Goal: Transaction & Acquisition: Purchase product/service

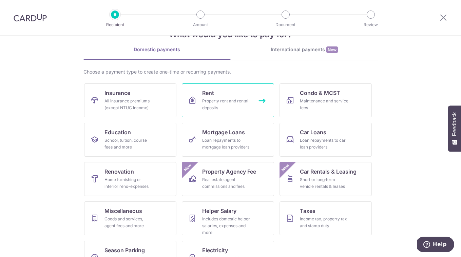
scroll to position [7, 0]
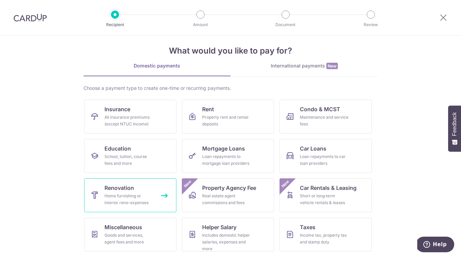
click at [142, 188] on link "Renovation Home furnishing or interior reno-expenses" at bounding box center [130, 195] width 92 height 34
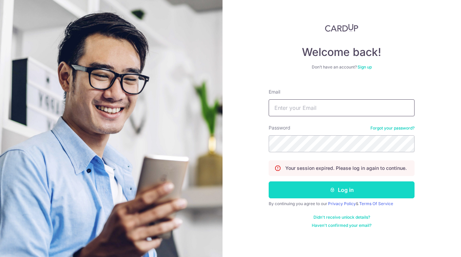
type input "jason.lmt13@gmail.com"
click at [359, 191] on button "Log in" at bounding box center [342, 189] width 146 height 17
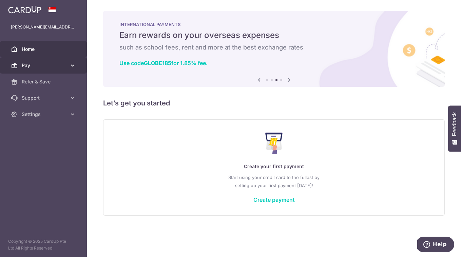
click at [58, 65] on span "Pay" at bounding box center [44, 65] width 45 height 7
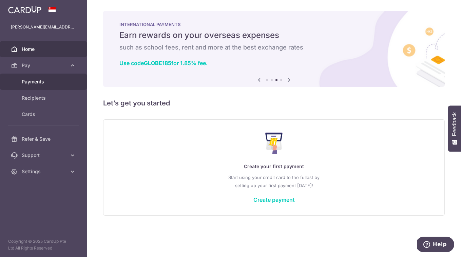
click at [57, 82] on span "Payments" at bounding box center [44, 81] width 45 height 7
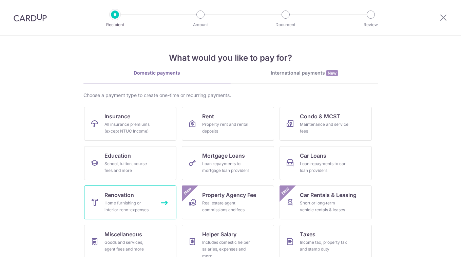
scroll to position [22, 0]
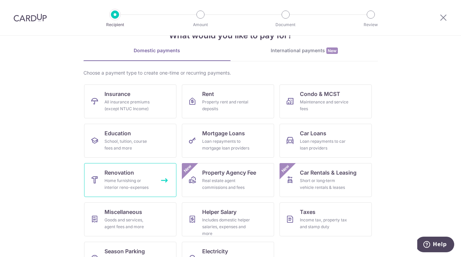
click at [149, 178] on div "Home furnishing or interior reno-expenses" at bounding box center [128, 184] width 49 height 14
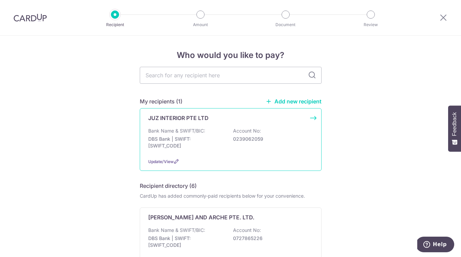
scroll to position [19, 0]
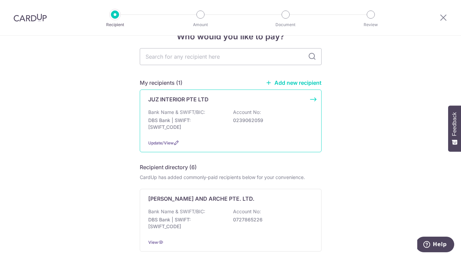
click at [311, 102] on div "JUZ INTERIOR PTE LTD Bank Name & SWIFT/BIC: DBS Bank | SWIFT: DBSSSGSGXXX Accou…" at bounding box center [231, 121] width 182 height 63
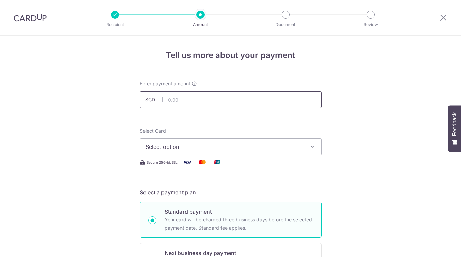
click at [232, 102] on input "text" at bounding box center [231, 99] width 182 height 17
type input "30,000.00"
click at [191, 145] on span "Select option" at bounding box center [225, 147] width 158 height 8
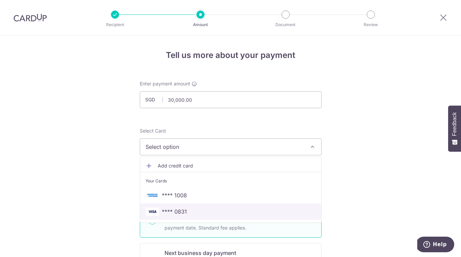
click at [201, 213] on span "**** 0831" at bounding box center [231, 212] width 170 height 8
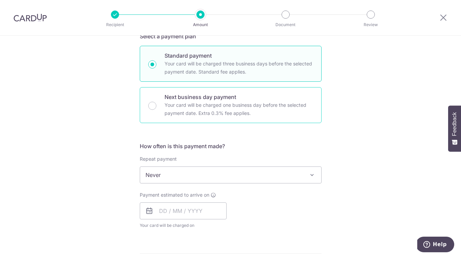
scroll to position [163, 0]
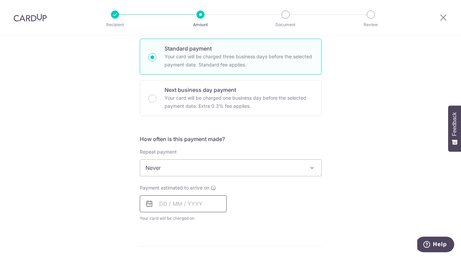
click at [205, 205] on input "text" at bounding box center [183, 203] width 87 height 17
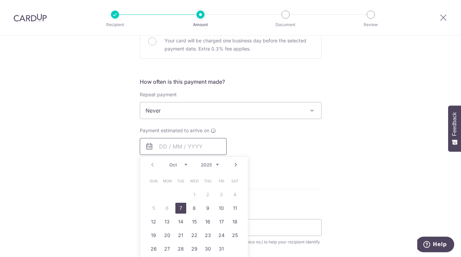
scroll to position [225, 0]
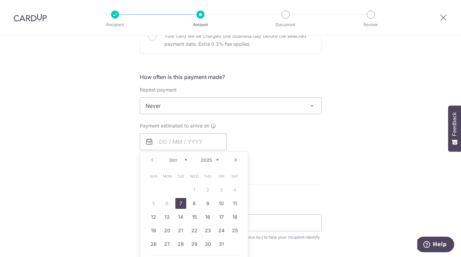
click at [180, 203] on link "7" at bounding box center [180, 203] width 11 height 11
type input "07/10/2025"
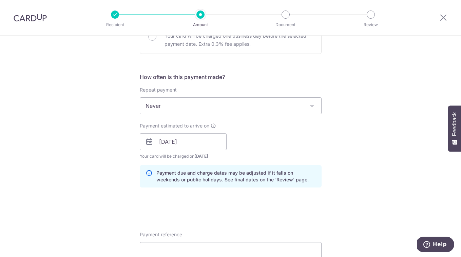
click at [296, 205] on form "Enter payment amount SGD 30,000.00 30000.00 Select Card **** 0831 Add credit ca…" at bounding box center [231, 160] width 182 height 610
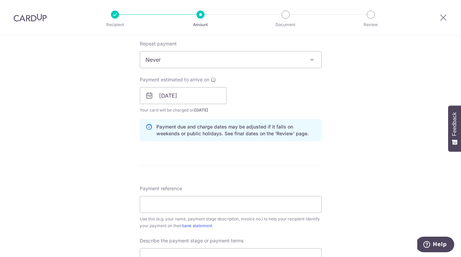
scroll to position [280, 0]
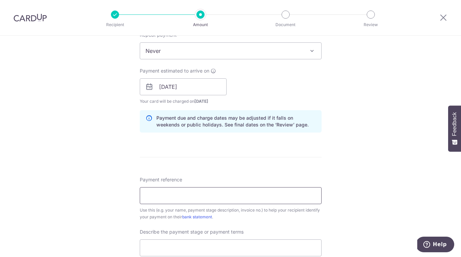
click at [183, 193] on input "Payment reference" at bounding box center [231, 195] width 182 height 17
type input "SHERWOOD 07-05 25-P0487-VO02-TH"
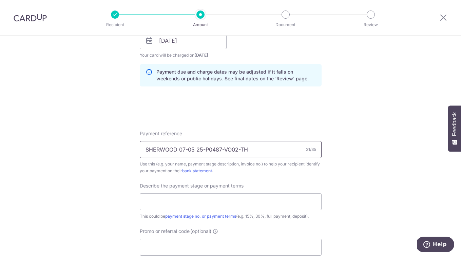
scroll to position [346, 0]
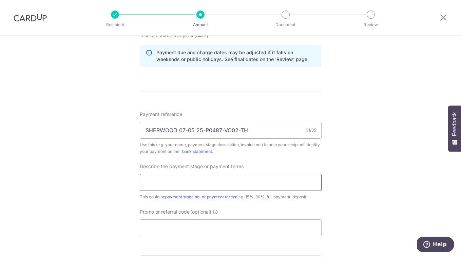
click at [177, 183] on input "text" at bounding box center [231, 182] width 182 height 17
type input "35% payment"
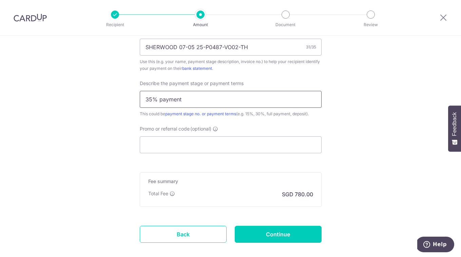
scroll to position [434, 0]
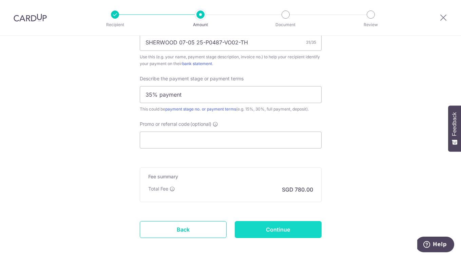
click at [263, 229] on input "Continue" at bounding box center [278, 229] width 87 height 17
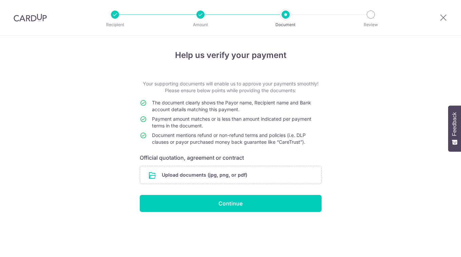
click at [205, 173] on input "file" at bounding box center [230, 175] width 181 height 18
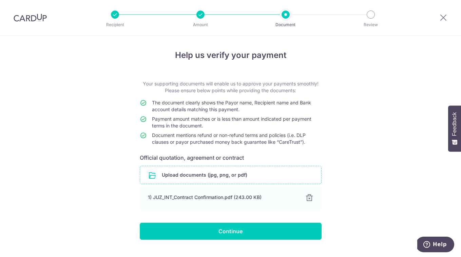
click at [223, 179] on input "file" at bounding box center [230, 175] width 181 height 18
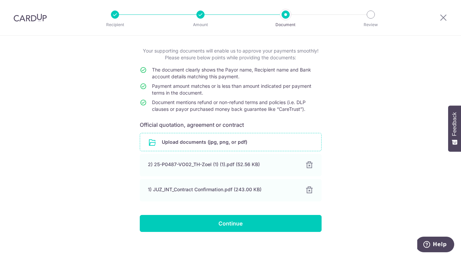
scroll to position [40, 0]
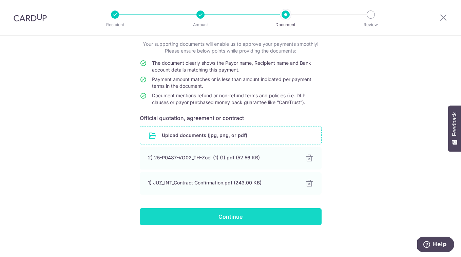
click at [229, 217] on input "Continue" at bounding box center [231, 216] width 182 height 17
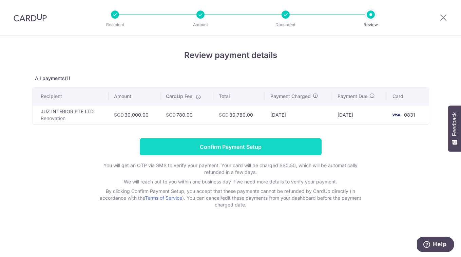
click at [247, 147] on input "Confirm Payment Setup" at bounding box center [231, 146] width 182 height 17
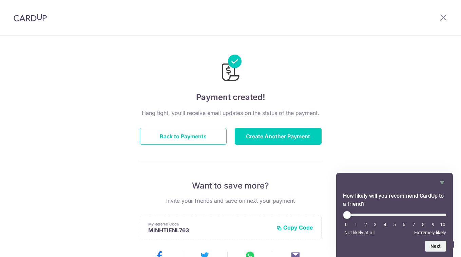
click at [407, 147] on div "Payment created! Hang tight, you’ll receive email updates on the status of the …" at bounding box center [230, 217] width 461 height 362
click at [443, 18] on icon at bounding box center [443, 17] width 8 height 8
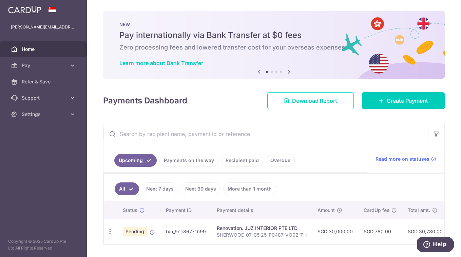
scroll to position [20, 0]
